Goal: Task Accomplishment & Management: Complete application form

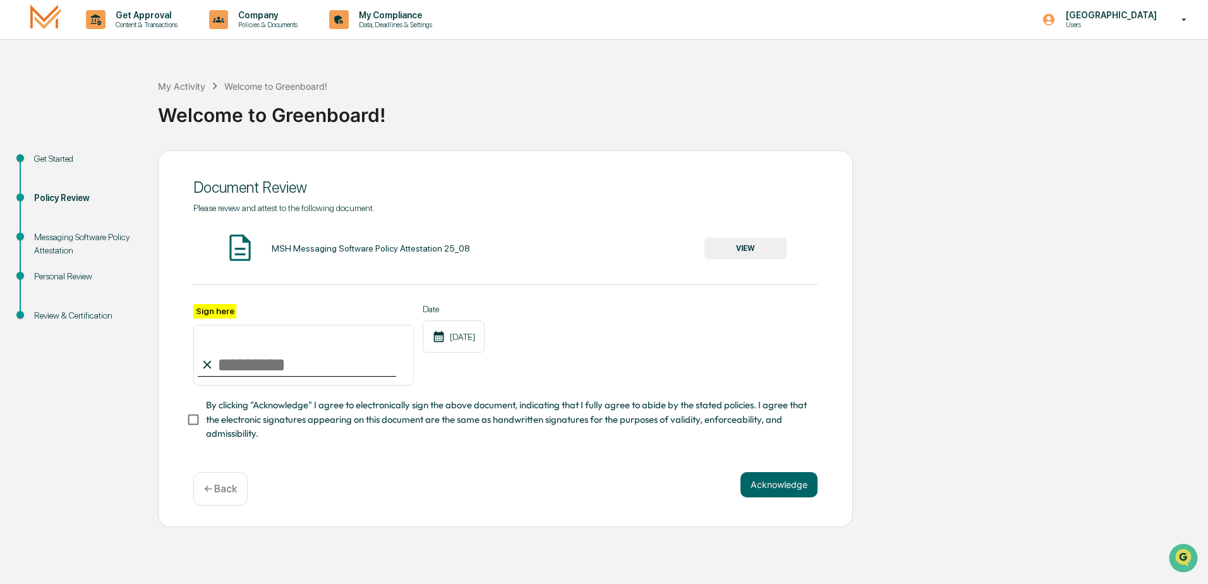
click at [373, 248] on div "MSH Messaging Software Policy Attestation 25_08" at bounding box center [371, 248] width 198 height 10
click at [767, 248] on button "VIEW" at bounding box center [745, 247] width 82 height 21
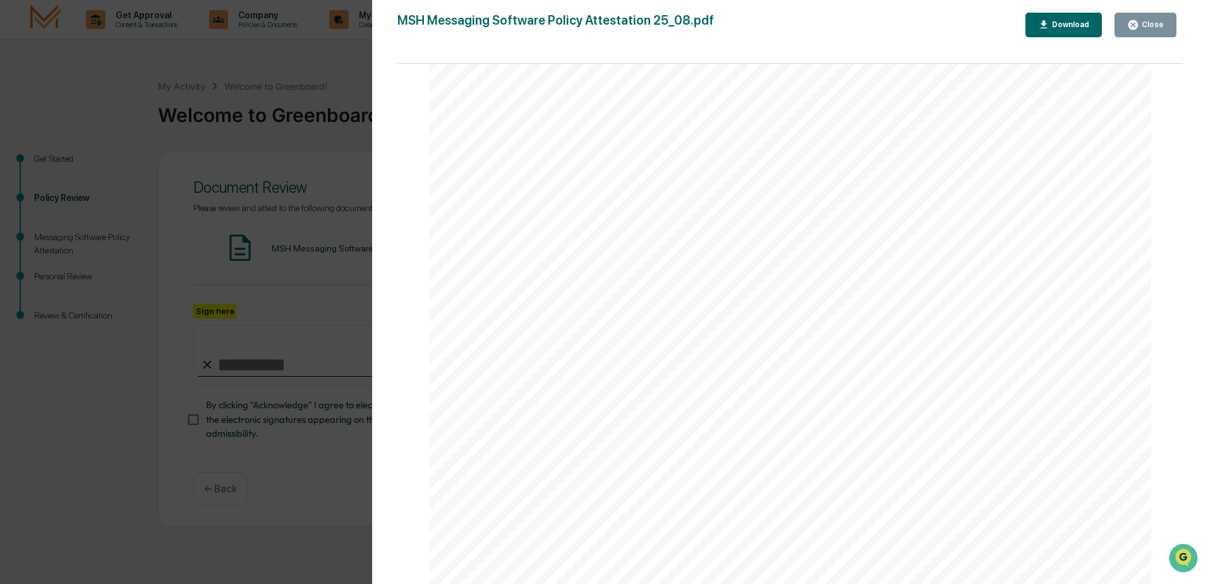
scroll to position [2393, 0]
click at [1152, 23] on div "Close" at bounding box center [1151, 24] width 25 height 9
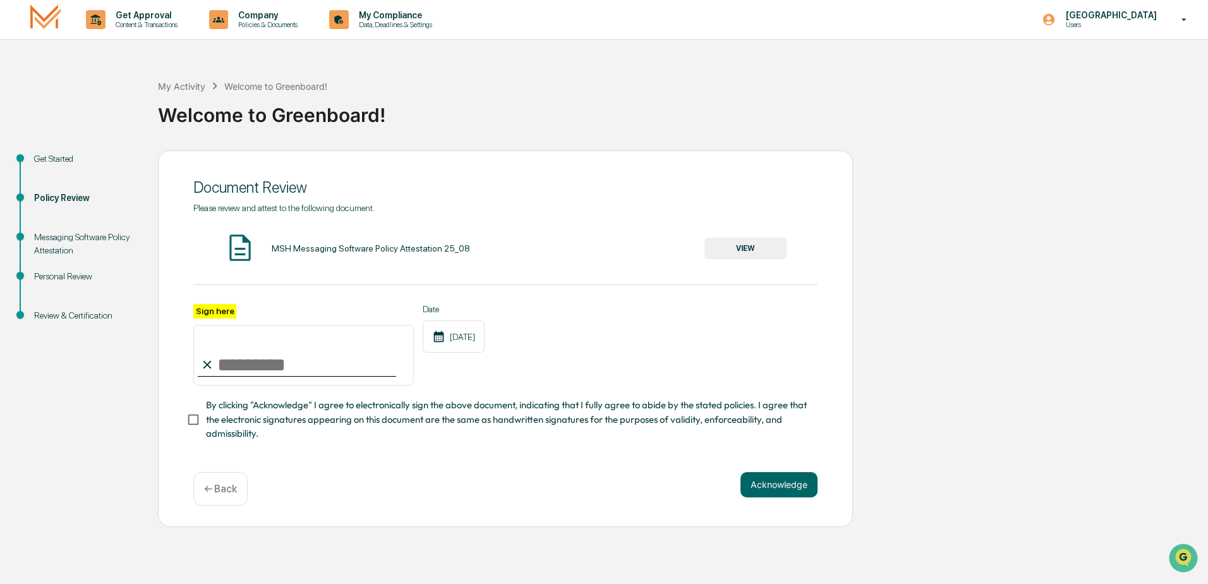
click at [236, 365] on input "Sign here" at bounding box center [303, 355] width 220 height 61
type input "**********"
click at [808, 484] on button "Acknowledge" at bounding box center [778, 484] width 77 height 25
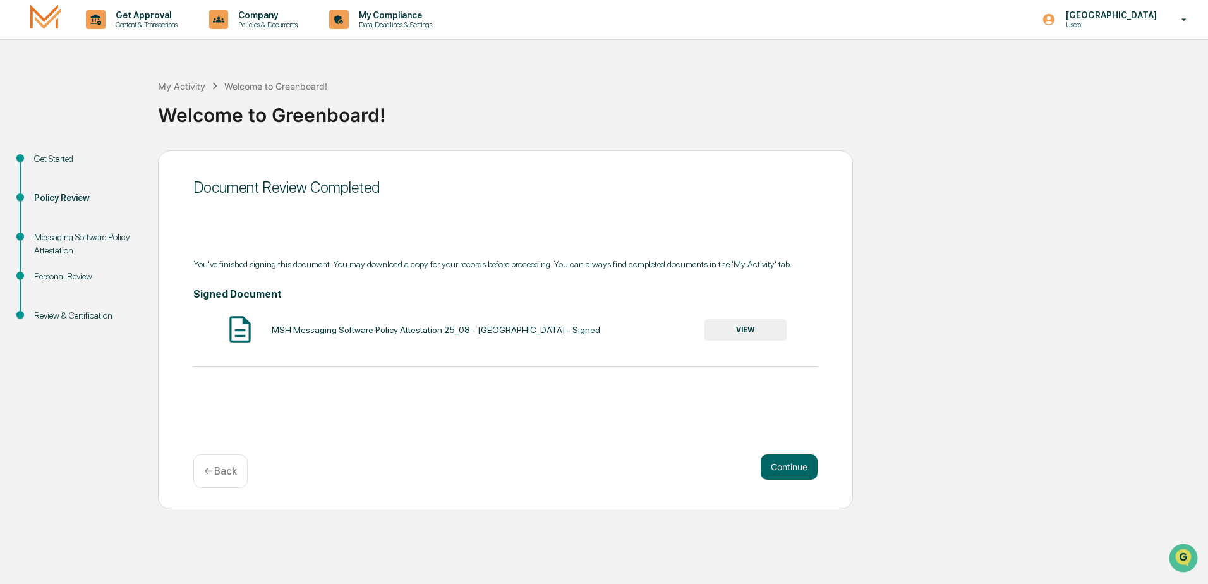
click at [56, 248] on div "Messaging Software Policy Attestation" at bounding box center [86, 244] width 104 height 27
click at [63, 201] on div "Policy Review" at bounding box center [86, 197] width 104 height 13
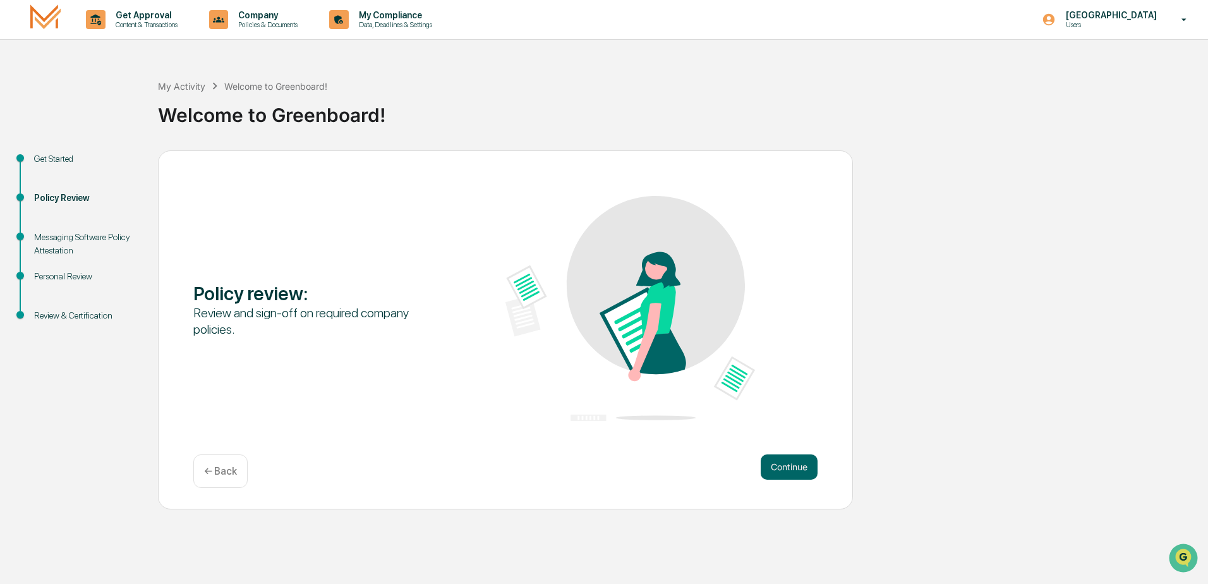
click at [61, 199] on div "Policy Review" at bounding box center [86, 197] width 104 height 13
click at [804, 456] on button "Continue" at bounding box center [788, 466] width 57 height 25
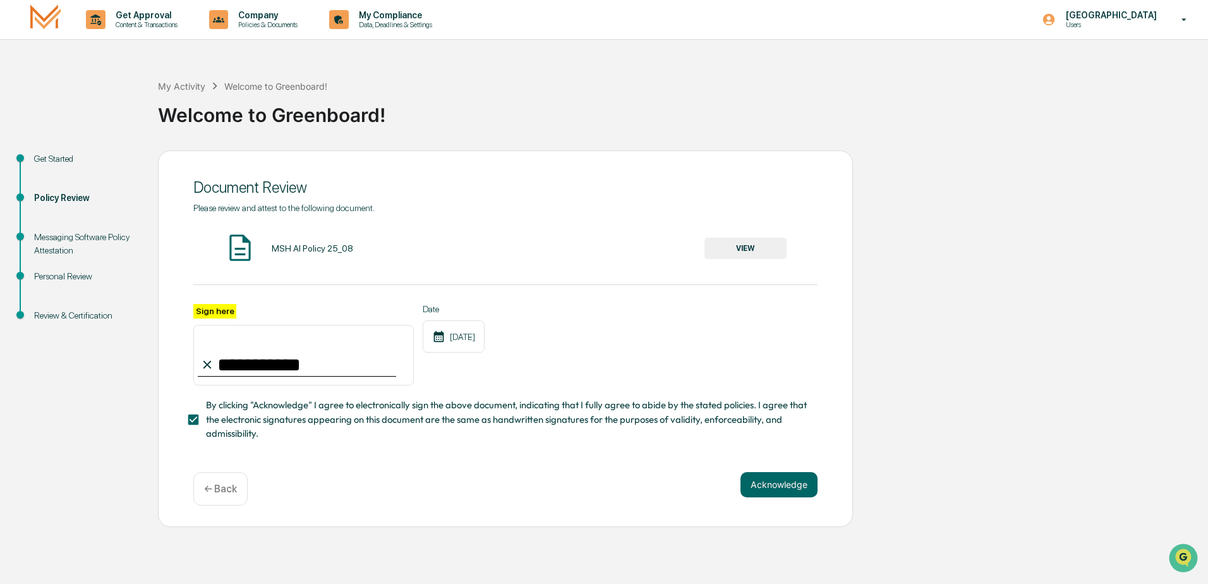
click at [316, 243] on div "MSH AI Policy 25_08" at bounding box center [312, 248] width 81 height 10
click at [740, 245] on button "VIEW" at bounding box center [745, 247] width 82 height 21
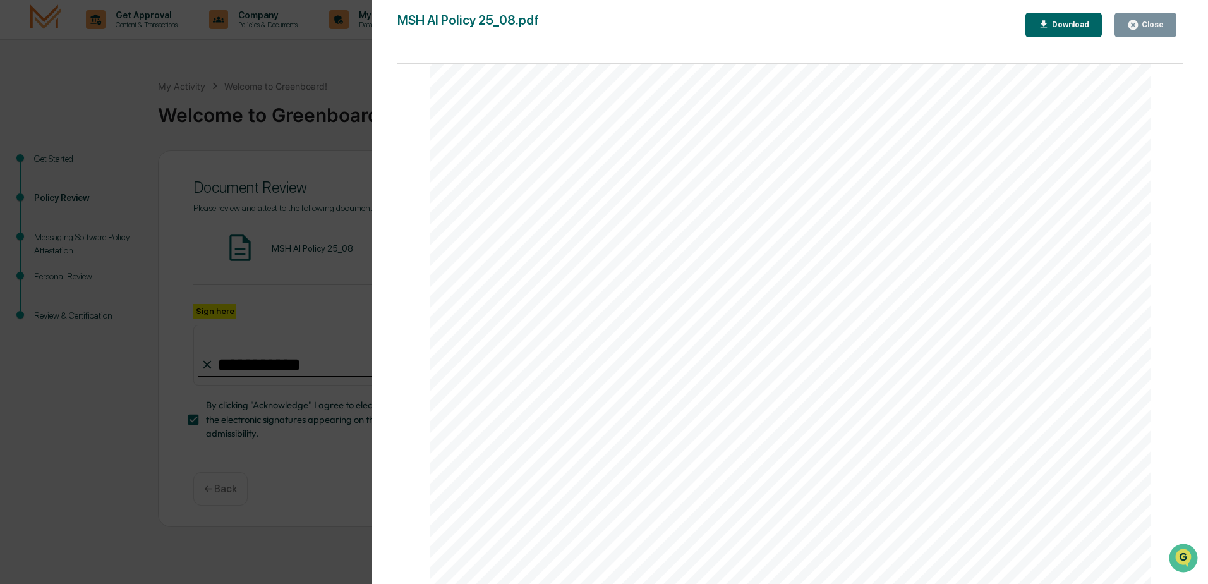
click at [1155, 29] on div "Close" at bounding box center [1151, 24] width 25 height 9
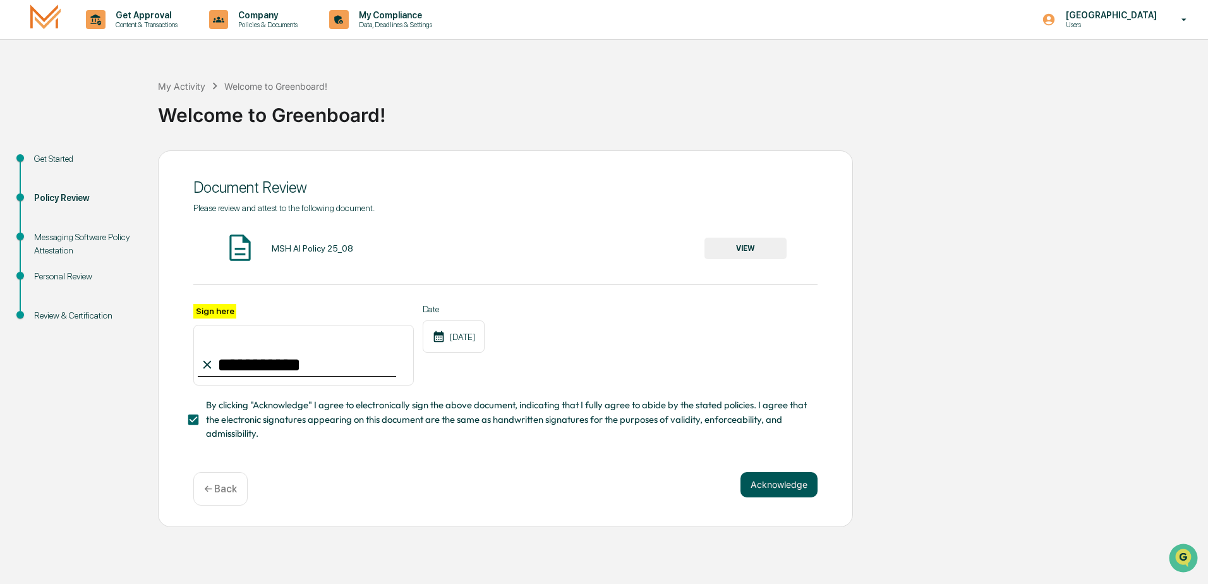
click at [771, 493] on button "Acknowledge" at bounding box center [778, 484] width 77 height 25
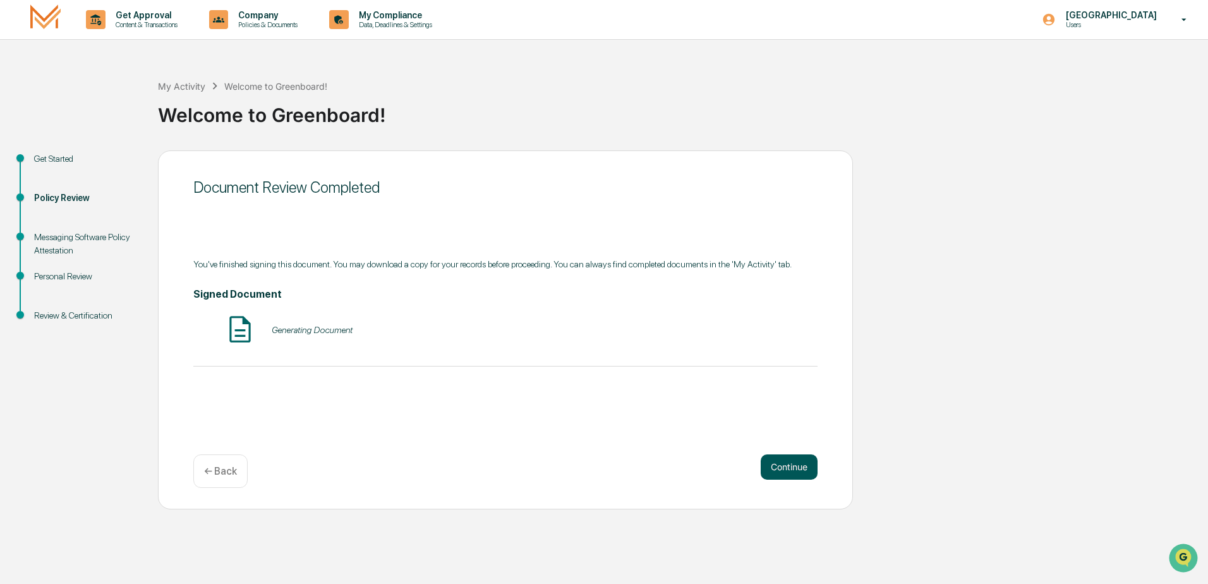
click at [784, 457] on button "Continue" at bounding box center [788, 466] width 57 height 25
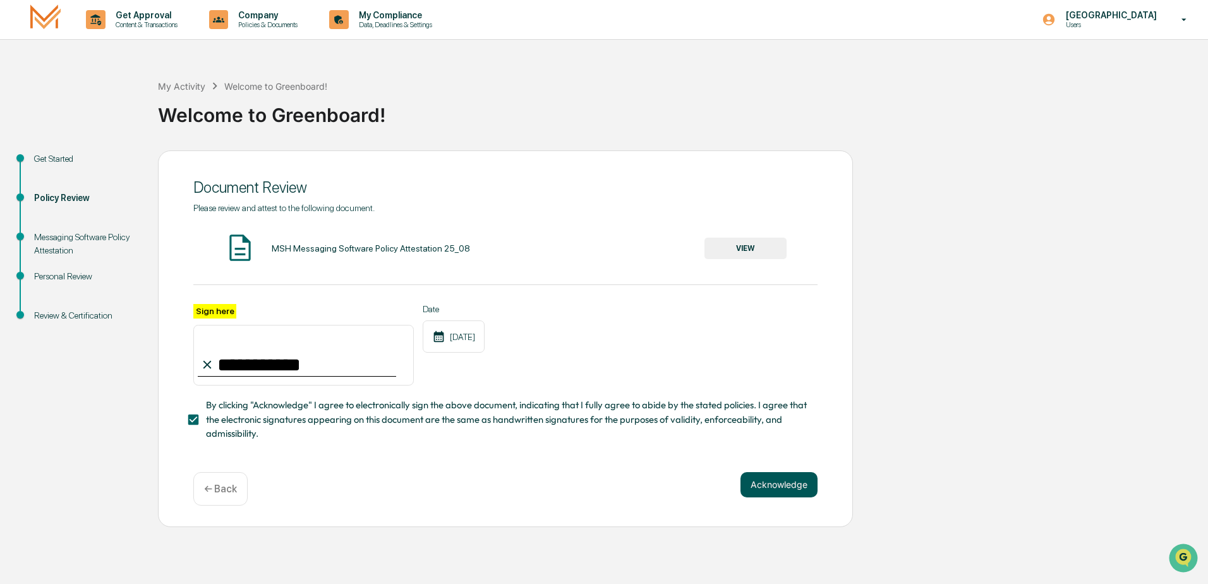
click at [790, 479] on button "Acknowledge" at bounding box center [778, 484] width 77 height 25
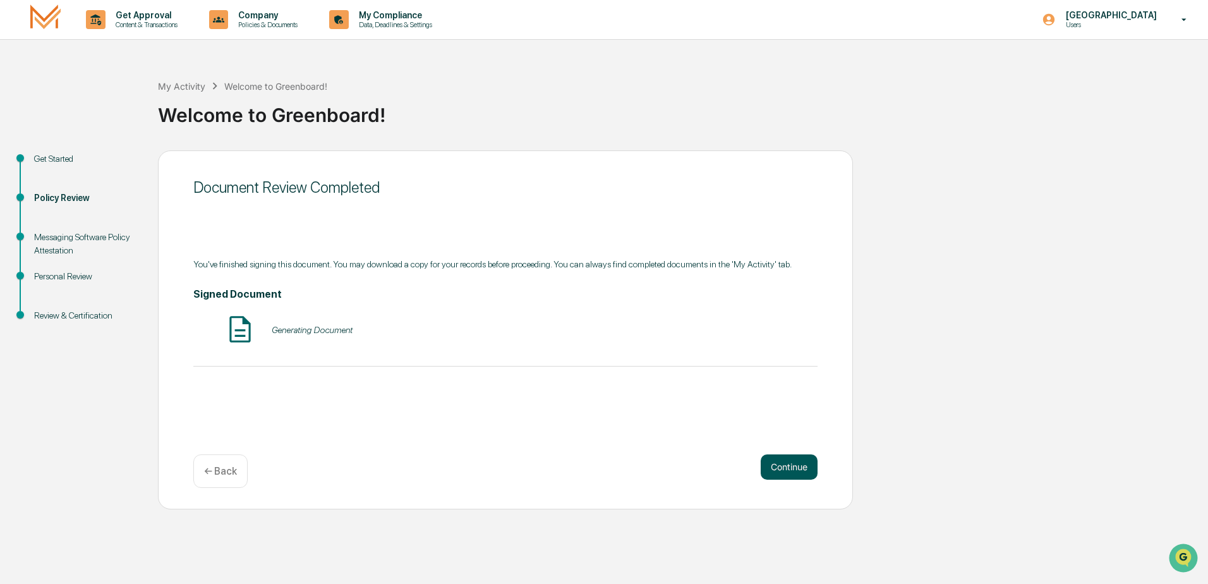
click at [787, 466] on button "Continue" at bounding box center [788, 466] width 57 height 25
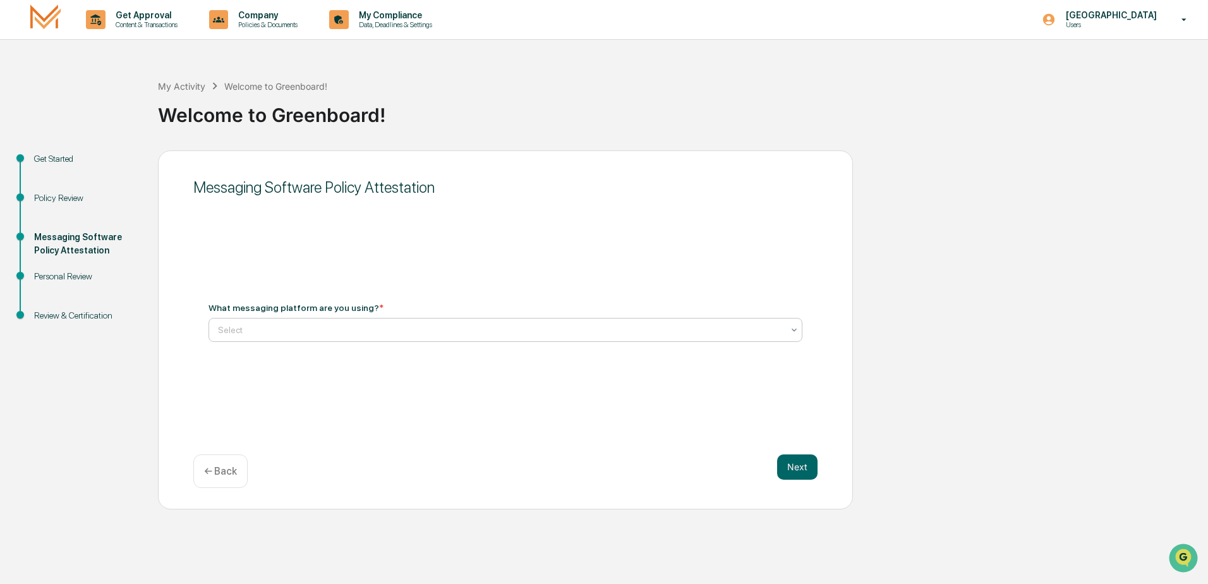
click at [292, 327] on div at bounding box center [500, 329] width 565 height 13
type input "*****"
type input "*********"
click at [795, 467] on button "Next" at bounding box center [797, 466] width 40 height 25
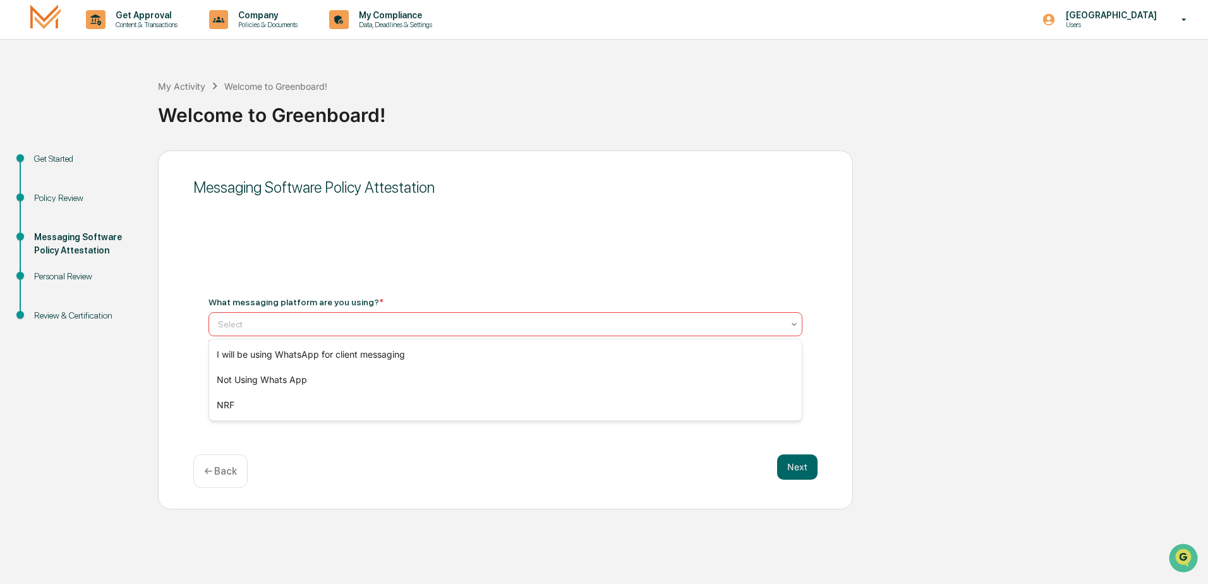
click at [400, 327] on div at bounding box center [500, 324] width 565 height 13
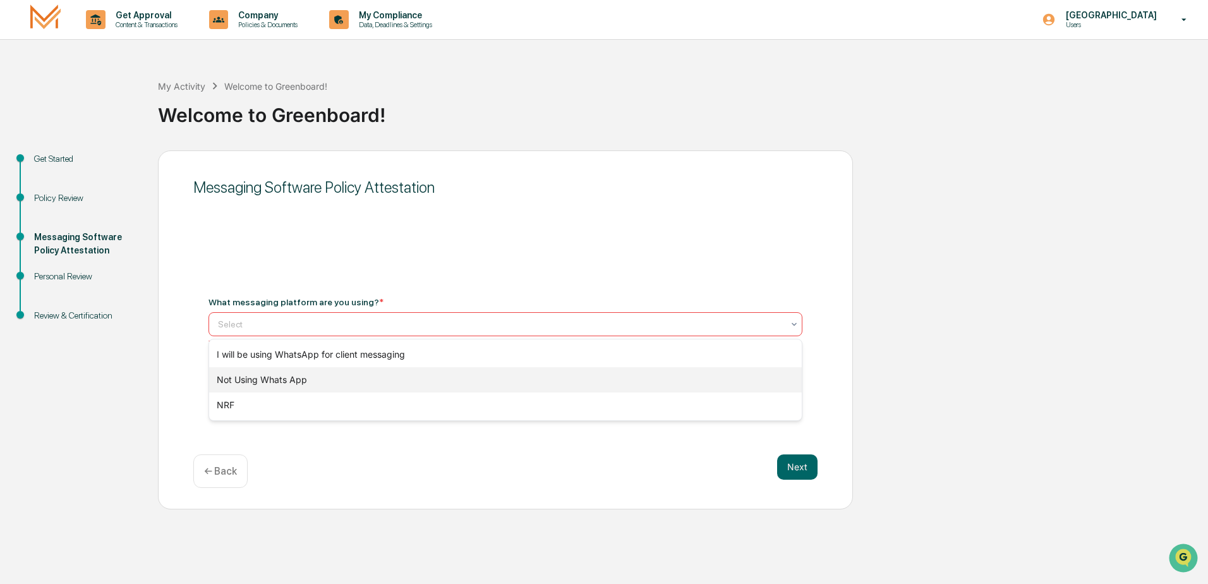
click at [308, 380] on div "Not Using Whats App" at bounding box center [505, 379] width 592 height 25
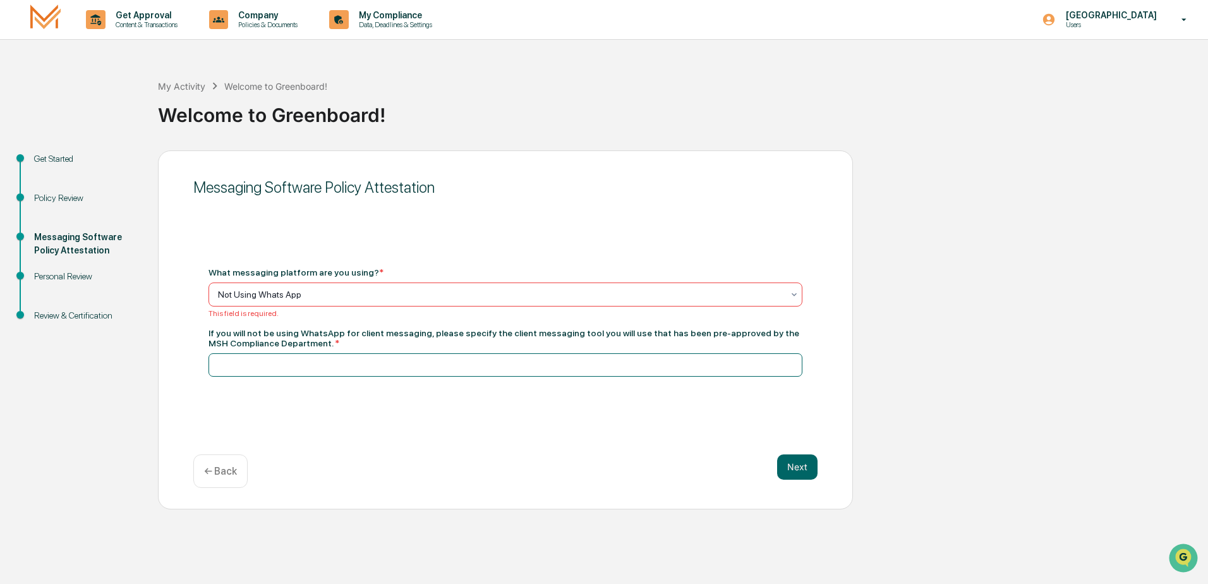
click at [286, 367] on input at bounding box center [505, 364] width 594 height 23
type input "*********"
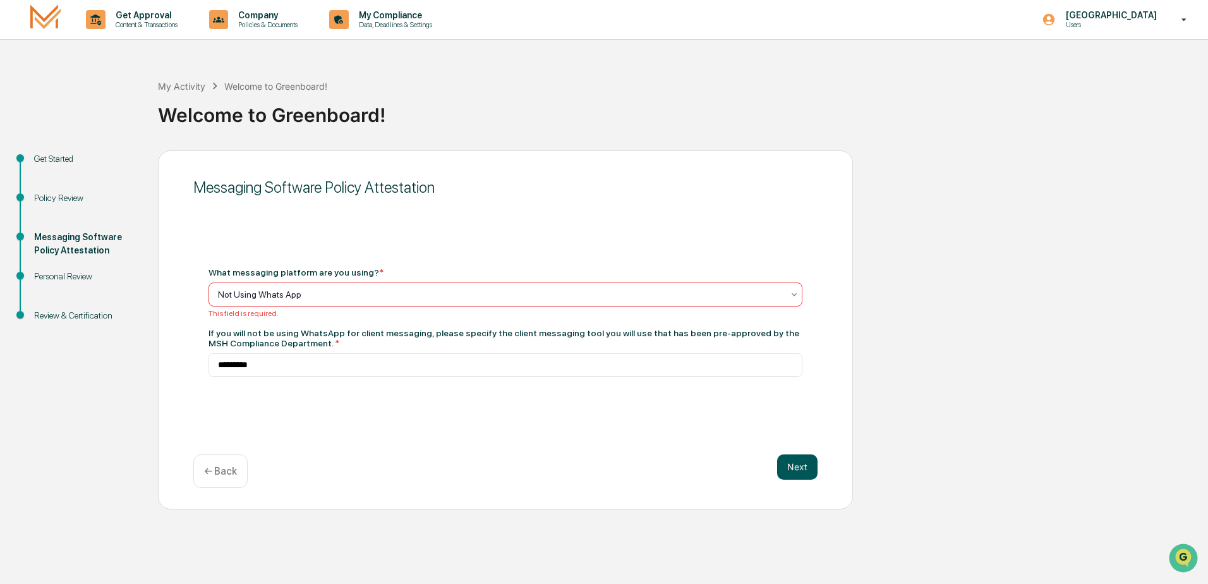
click at [778, 472] on button "Next" at bounding box center [797, 466] width 40 height 25
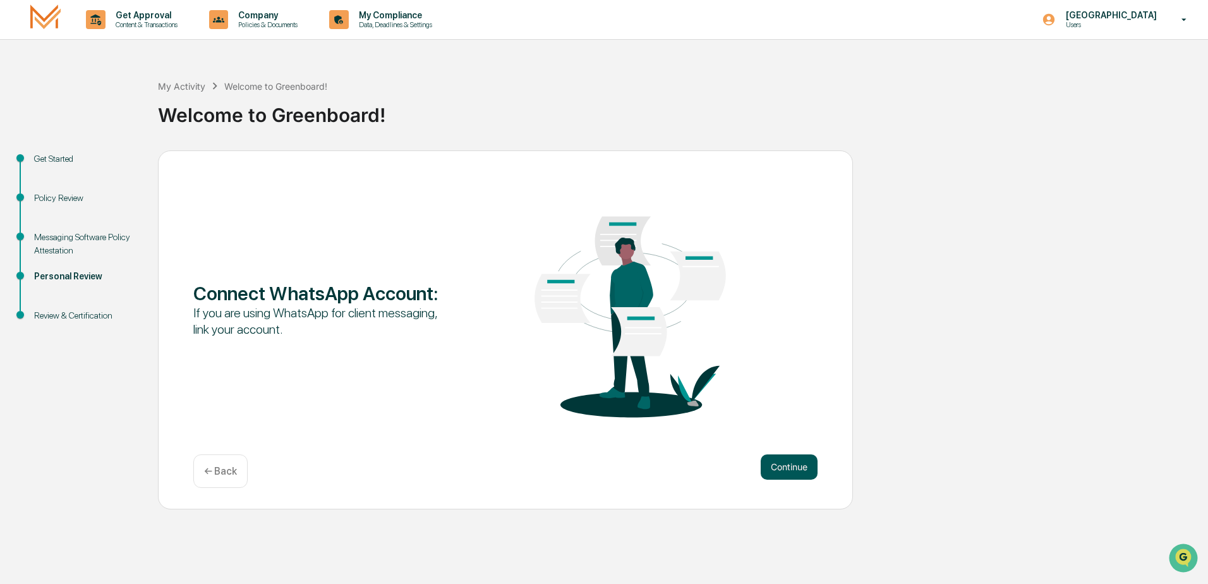
click at [769, 457] on button "Continue" at bounding box center [788, 466] width 57 height 25
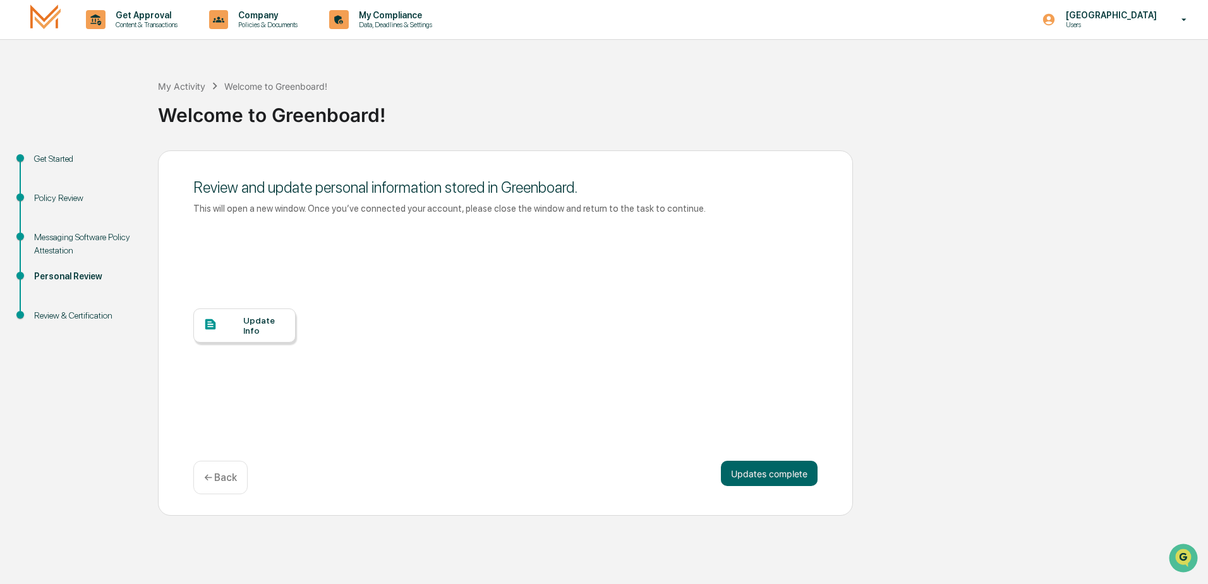
click at [269, 325] on div "Update Info" at bounding box center [264, 325] width 42 height 20
click at [746, 469] on button "Updates complete" at bounding box center [769, 472] width 97 height 25
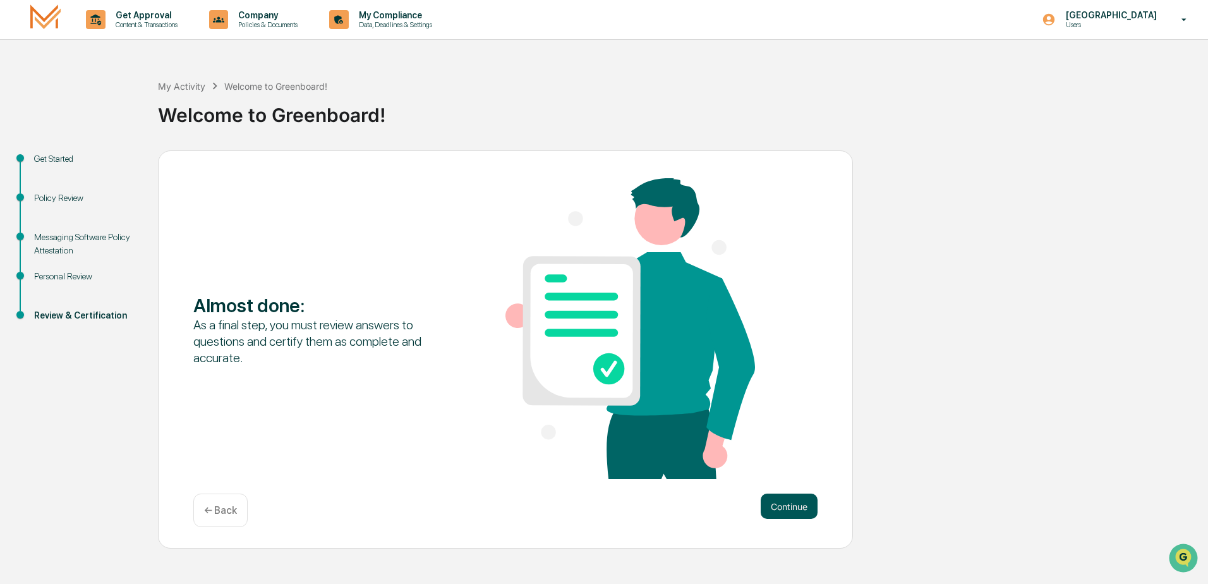
click at [795, 505] on button "Continue" at bounding box center [788, 505] width 57 height 25
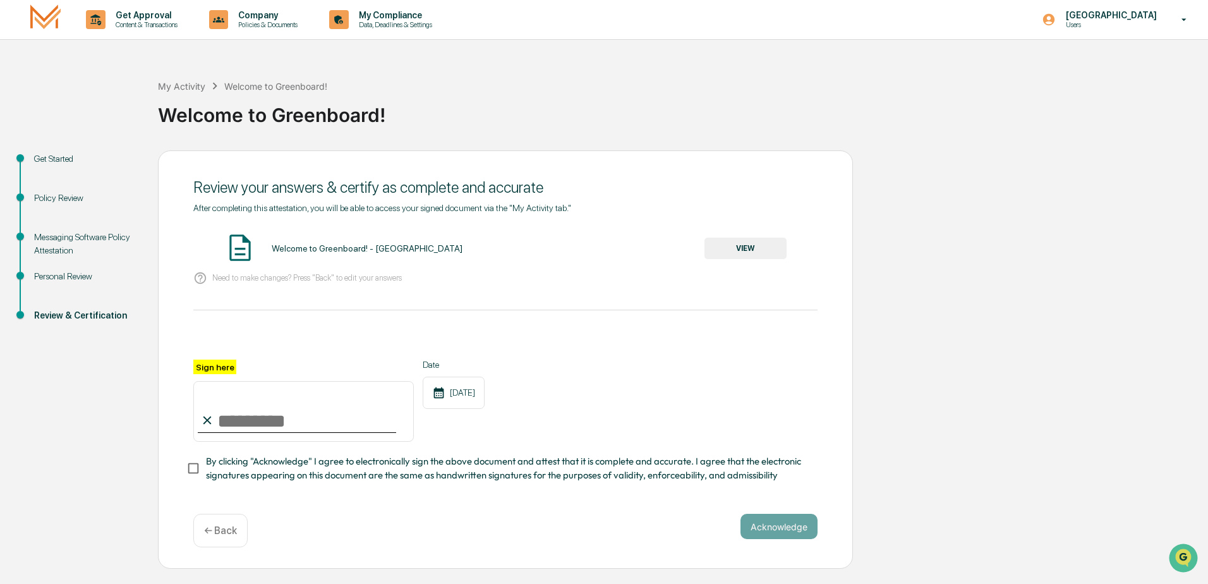
click at [760, 249] on button "VIEW" at bounding box center [745, 247] width 82 height 21
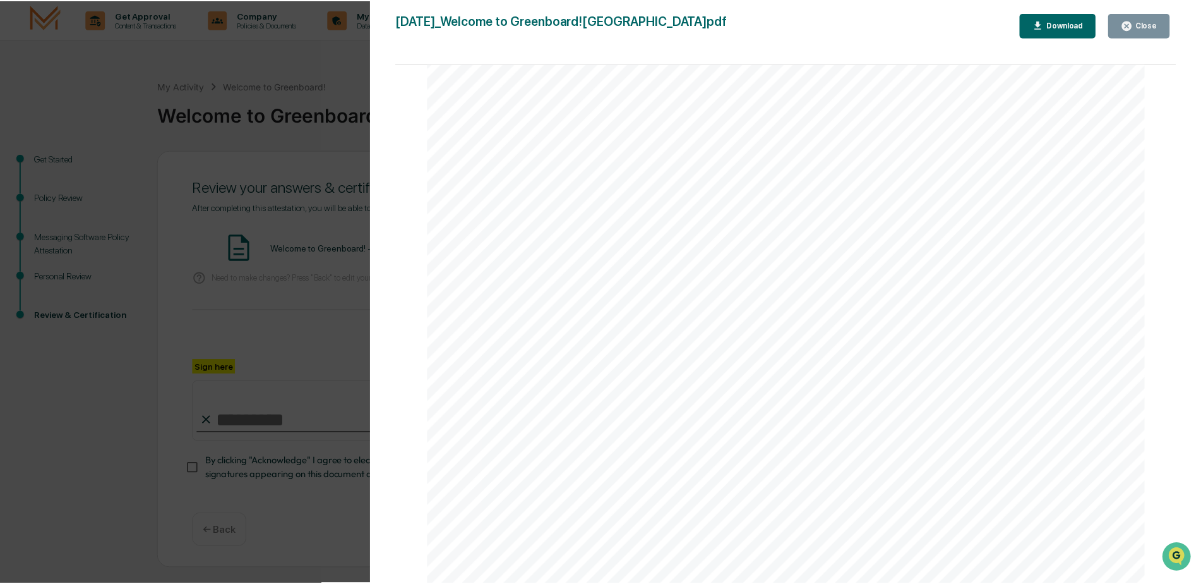
scroll to position [1592, 0]
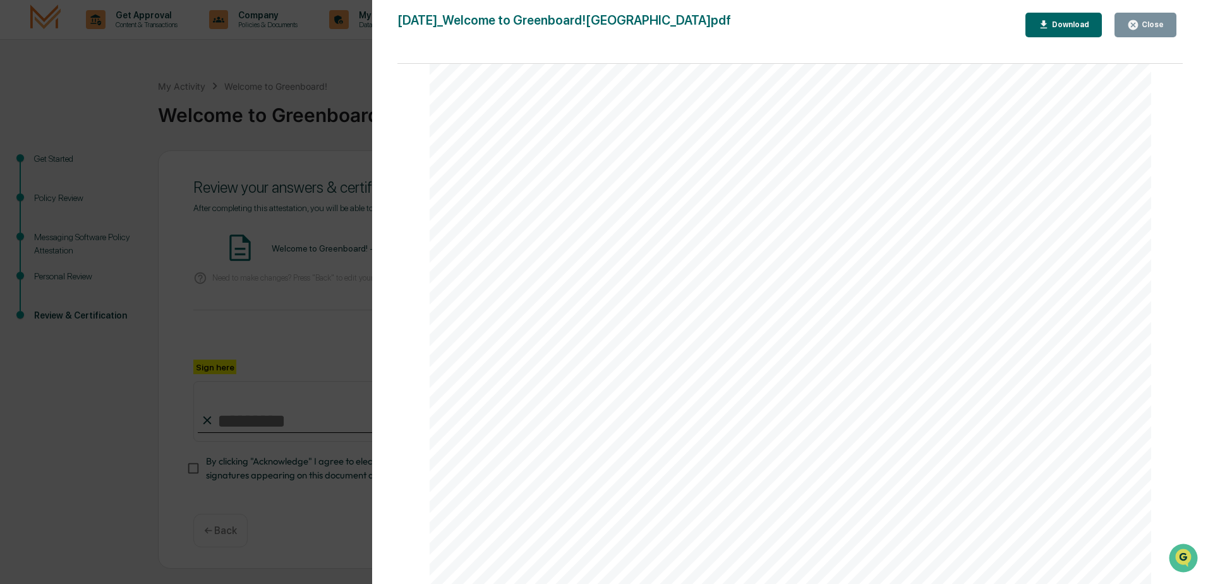
click at [1167, 16] on button "Close" at bounding box center [1145, 25] width 62 height 25
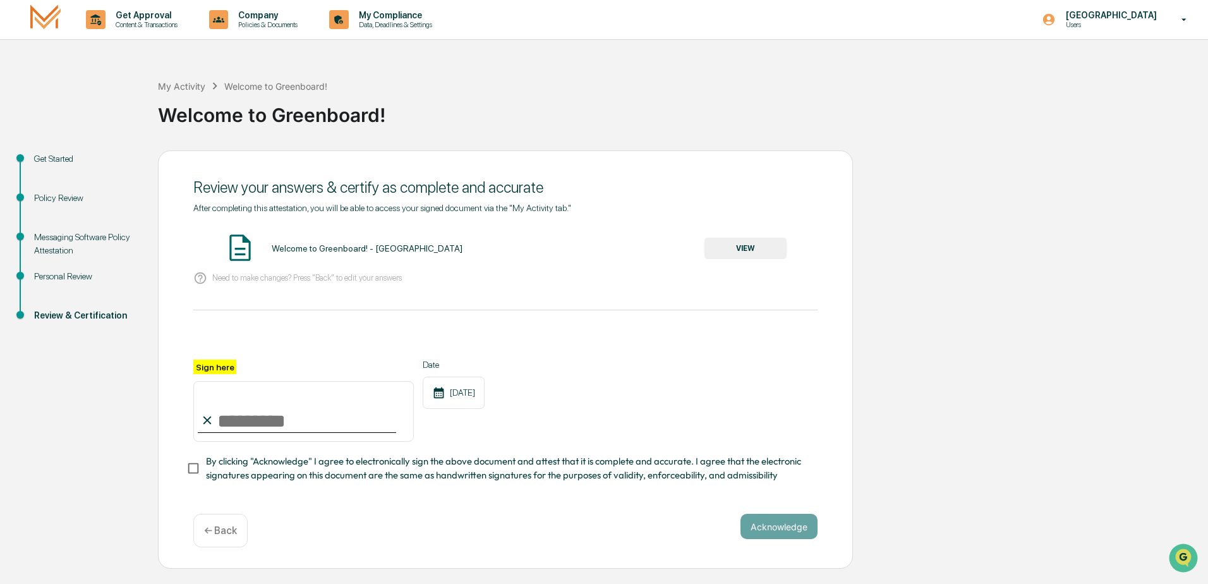
click at [261, 426] on input "Sign here" at bounding box center [303, 411] width 220 height 61
type input "**********"
click at [776, 532] on button "Acknowledge" at bounding box center [778, 525] width 77 height 25
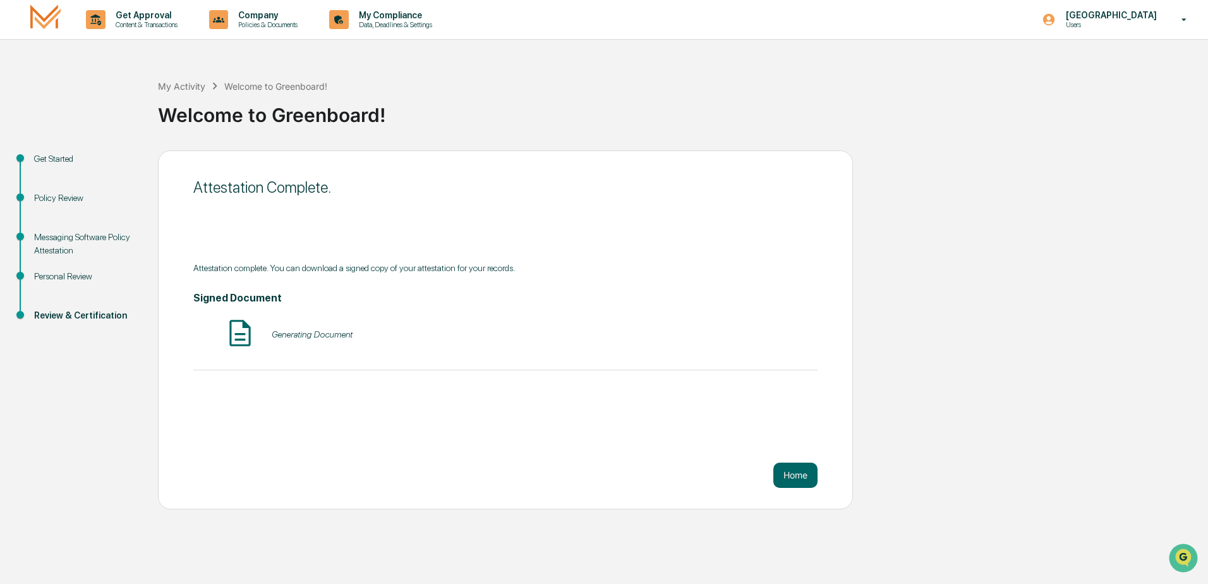
click at [798, 488] on div "Attestation Complete. Attestation complete. You can download a signed copy of y…" at bounding box center [505, 329] width 695 height 359
click at [800, 471] on button "Home" at bounding box center [795, 474] width 44 height 25
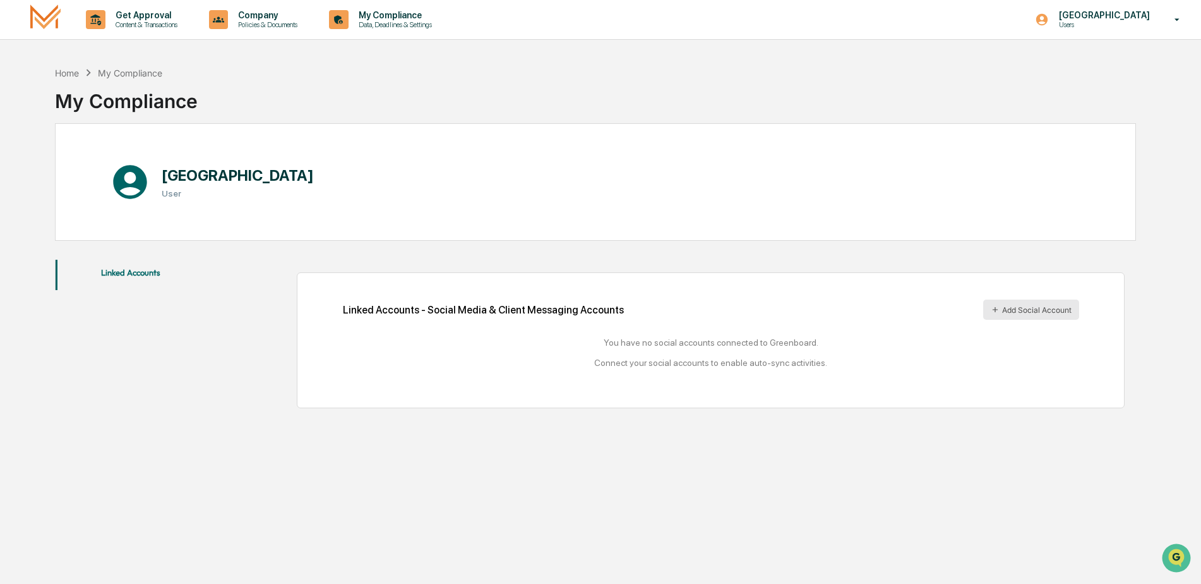
click at [1042, 315] on button "Add Social Account" at bounding box center [1031, 309] width 96 height 20
drag, startPoint x: 621, startPoint y: 344, endPoint x: 842, endPoint y: 349, distance: 220.5
click at [842, 349] on div "You have no social accounts connected to Greenboard. Connect your social accoun…" at bounding box center [711, 352] width 736 height 30
click at [789, 363] on div "You have no social accounts connected to Greenboard. Connect your social accoun…" at bounding box center [711, 352] width 736 height 30
drag, startPoint x: 772, startPoint y: 364, endPoint x: 587, endPoint y: 364, distance: 185.7
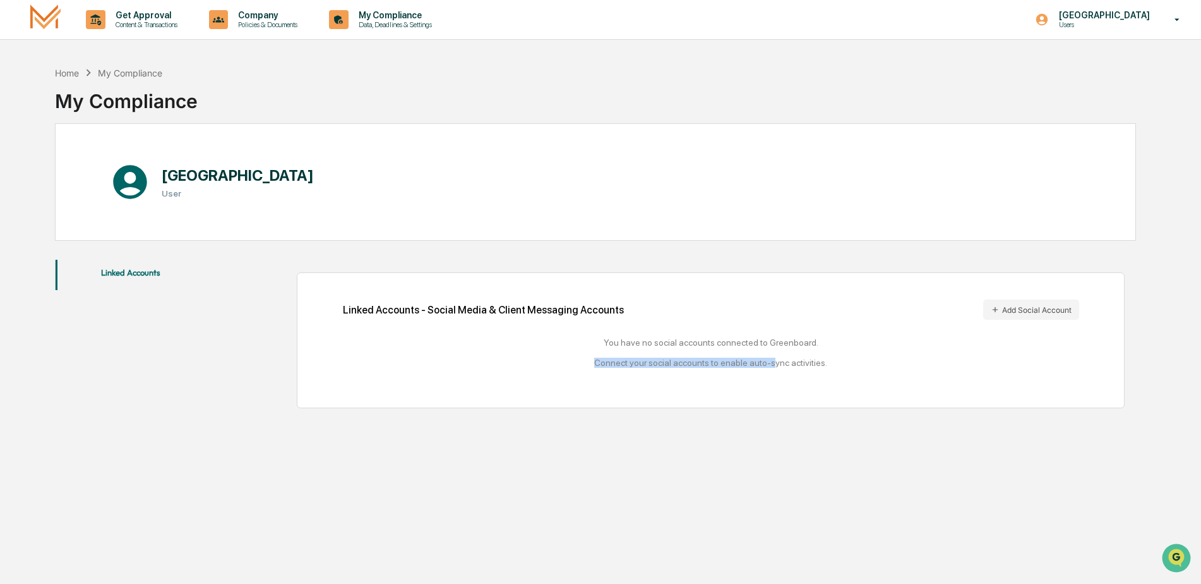
click at [587, 364] on div "You have no social accounts connected to Greenboard. Connect your social accoun…" at bounding box center [711, 352] width 736 height 30
click at [692, 375] on div "Linked Accounts - Social Media & Client Messaging Accounts Add Social Account Y…" at bounding box center [711, 339] width 736 height 81
click at [1044, 313] on button "Add Social Account" at bounding box center [1031, 309] width 96 height 20
click at [131, 272] on button "Linked Accounts" at bounding box center [131, 275] width 151 height 30
click at [147, 272] on button "Linked Accounts" at bounding box center [131, 275] width 151 height 30
